Goal: Navigation & Orientation: Find specific page/section

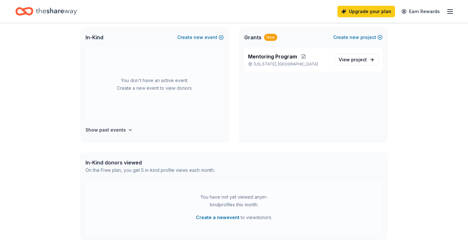
scroll to position [142, 0]
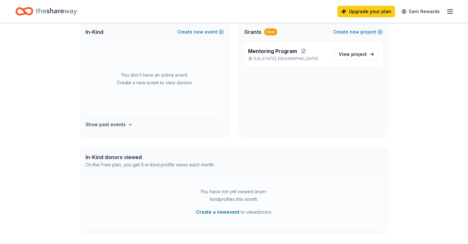
click at [452, 14] on icon "button" at bounding box center [450, 12] width 8 height 8
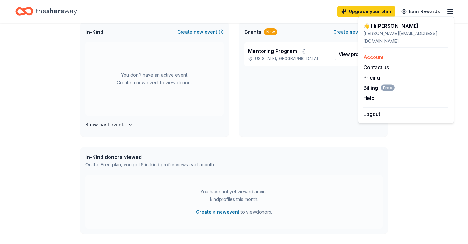
click at [377, 54] on link "Account" at bounding box center [373, 57] width 20 height 6
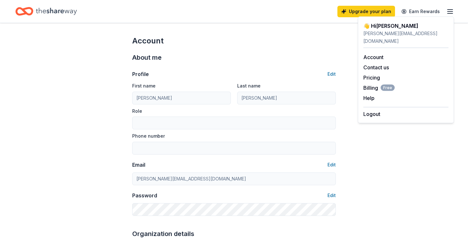
click at [43, 9] on icon "Home" at bounding box center [56, 11] width 41 height 13
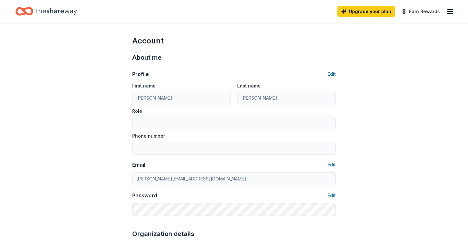
click at [22, 7] on icon "Home" at bounding box center [24, 11] width 18 height 15
click at [55, 14] on icon "Home" at bounding box center [56, 11] width 41 height 13
click at [448, 12] on icon "button" at bounding box center [450, 12] width 8 height 8
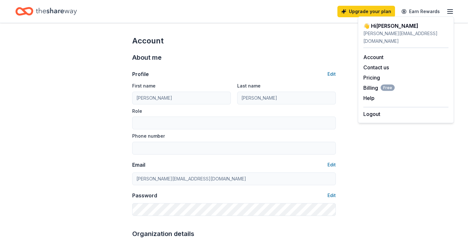
scroll to position [142, 0]
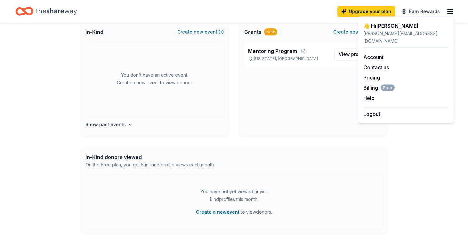
click at [99, 73] on div "You don't have an active event. Create a new event to view donors." at bounding box center [154, 79] width 138 height 74
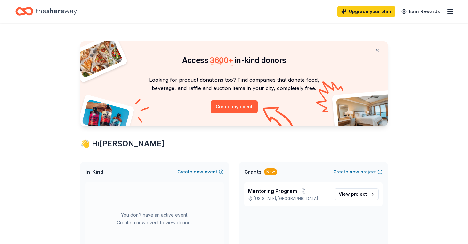
scroll to position [0, 0]
